Goal: Information Seeking & Learning: Learn about a topic

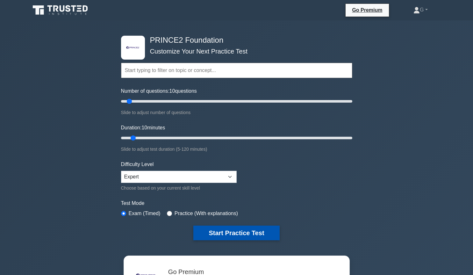
click at [204, 233] on button "Start Practice Test" at bounding box center [236, 232] width 86 height 15
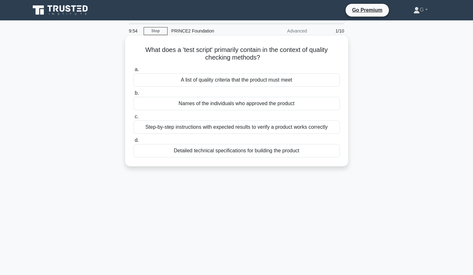
click at [164, 128] on div "Step-by-step instructions with expected results to verify a product works corre…" at bounding box center [236, 126] width 206 height 13
click at [133, 119] on input "c. Step-by-step instructions with expected results to verify a product works co…" at bounding box center [133, 117] width 0 height 4
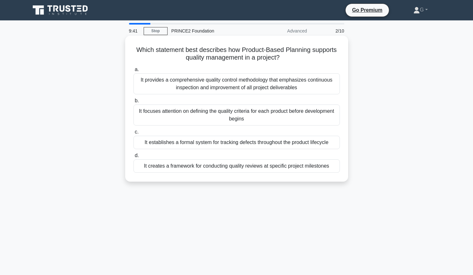
click at [170, 114] on div "It focuses attention on defining the quality criteria for each product before d…" at bounding box center [236, 114] width 206 height 21
click at [133, 103] on input "b. It focuses attention on defining the quality criteria for each product befor…" at bounding box center [133, 101] width 0 height 4
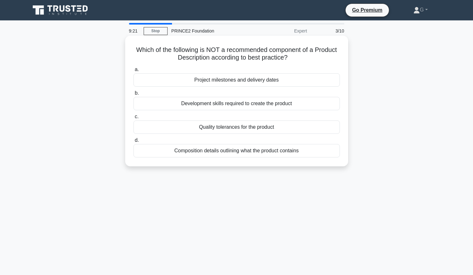
click at [230, 106] on div "Development skills required to create the product" at bounding box center [236, 103] width 206 height 13
click at [133, 95] on input "b. Development skills required to create the product" at bounding box center [133, 93] width 0 height 4
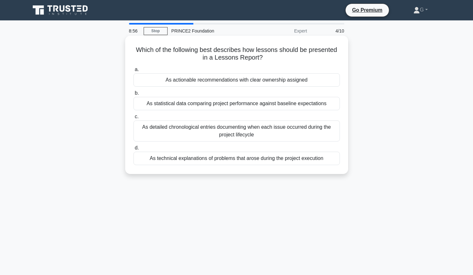
click at [208, 157] on div "As technical explanations of problems that arose during the project execution" at bounding box center [236, 158] width 206 height 13
click at [133, 150] on input "d. As technical explanations of problems that arose during the project execution" at bounding box center [133, 148] width 0 height 4
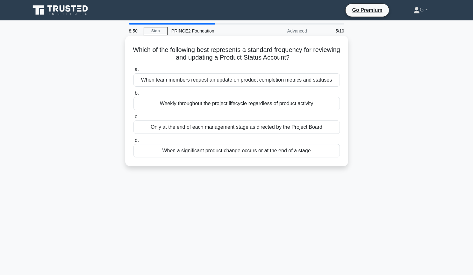
click at [209, 108] on div "Weekly throughout the project lifecycle regardless of product activity" at bounding box center [236, 103] width 206 height 13
click at [133, 95] on input "b. Weekly throughout the project lifecycle regardless of product activity" at bounding box center [133, 93] width 0 height 4
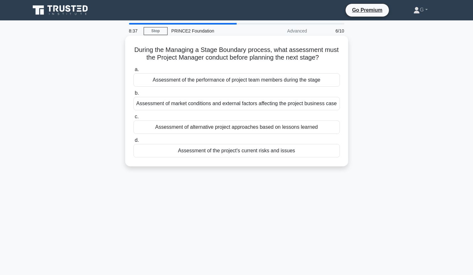
click at [177, 152] on div "Assessment of the project's current risks and issues" at bounding box center [236, 150] width 206 height 13
click at [133, 142] on input "d. Assessment of the project's current risks and issues" at bounding box center [133, 140] width 0 height 4
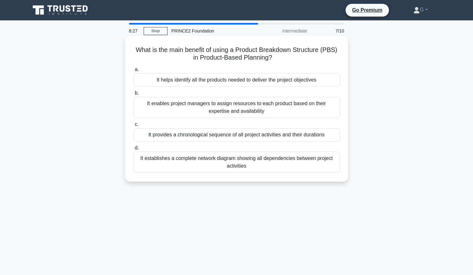
click at [246, 78] on div "It helps identify all the products needed to deliver the project objectives" at bounding box center [236, 79] width 206 height 13
click at [133, 72] on input "a. It helps identify all the products needed to deliver the project objectives" at bounding box center [133, 70] width 0 height 4
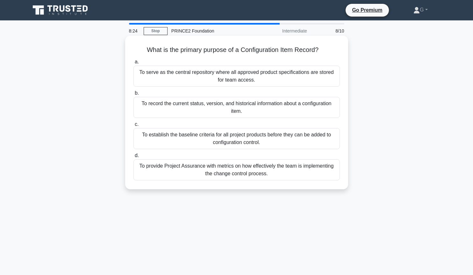
click at [225, 105] on div "To record the current status, version, and historical information about a confi…" at bounding box center [236, 107] width 206 height 21
click at [133, 95] on input "b. To record the current status, version, and historical information about a co…" at bounding box center [133, 93] width 0 height 4
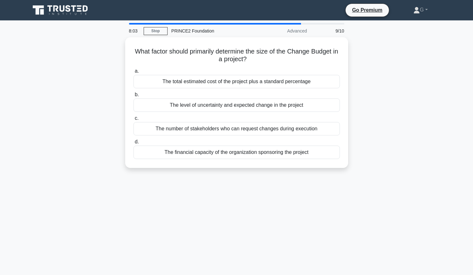
click at [225, 105] on div "The level of uncertainty and expected change in the project" at bounding box center [236, 104] width 206 height 13
click at [133, 97] on input "b. The level of uncertainty and expected change in the project" at bounding box center [133, 95] width 0 height 4
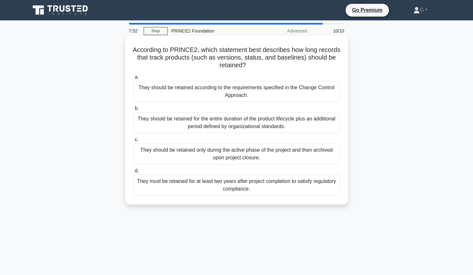
click at [219, 119] on div "They should be retained for the entire duration of the product lifecycle plus a…" at bounding box center [236, 122] width 206 height 21
click at [133, 111] on input "b. They should be retained for the entire duration of the product lifecycle plu…" at bounding box center [133, 108] width 0 height 4
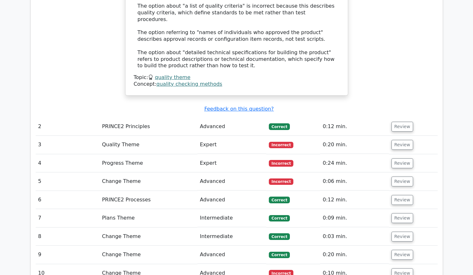
scroll to position [736, 0]
